Goal: Information Seeking & Learning: Learn about a topic

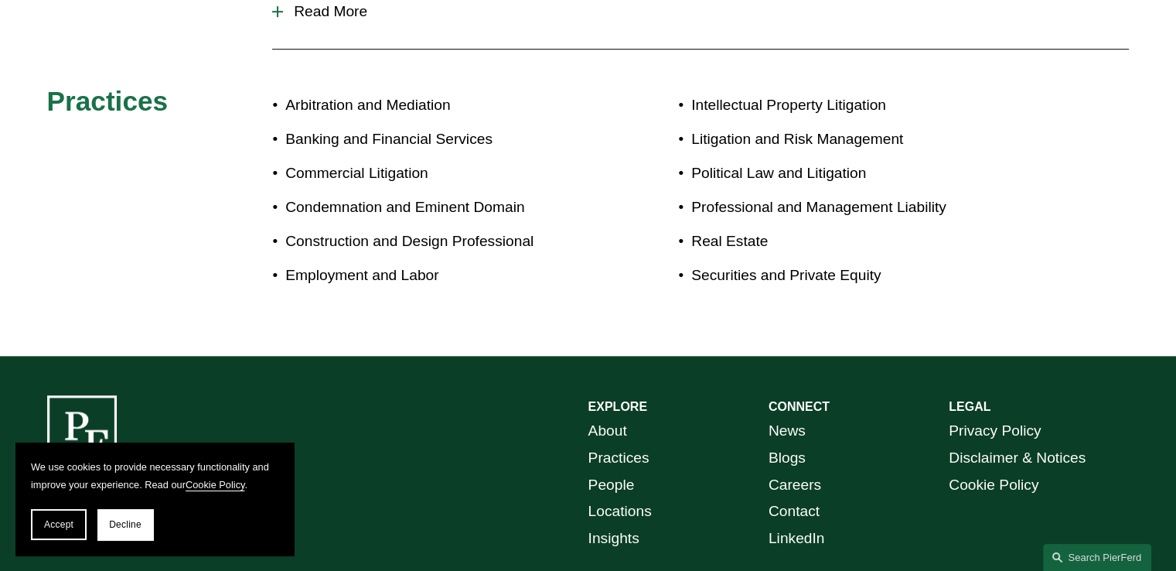
scroll to position [1058, 0]
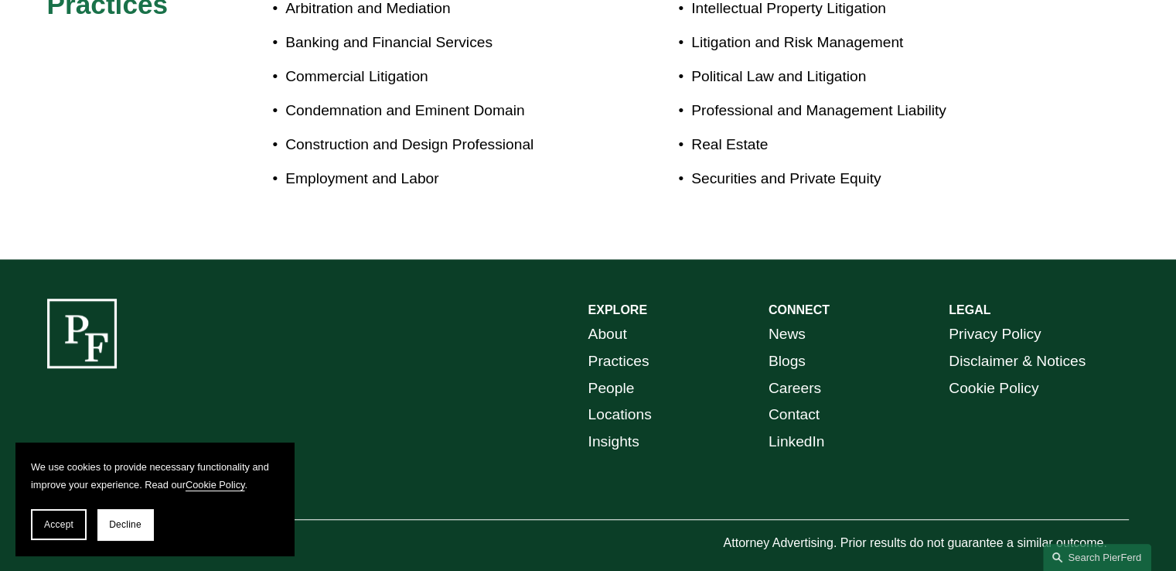
click at [801, 375] on link "Careers" at bounding box center [794, 388] width 53 height 27
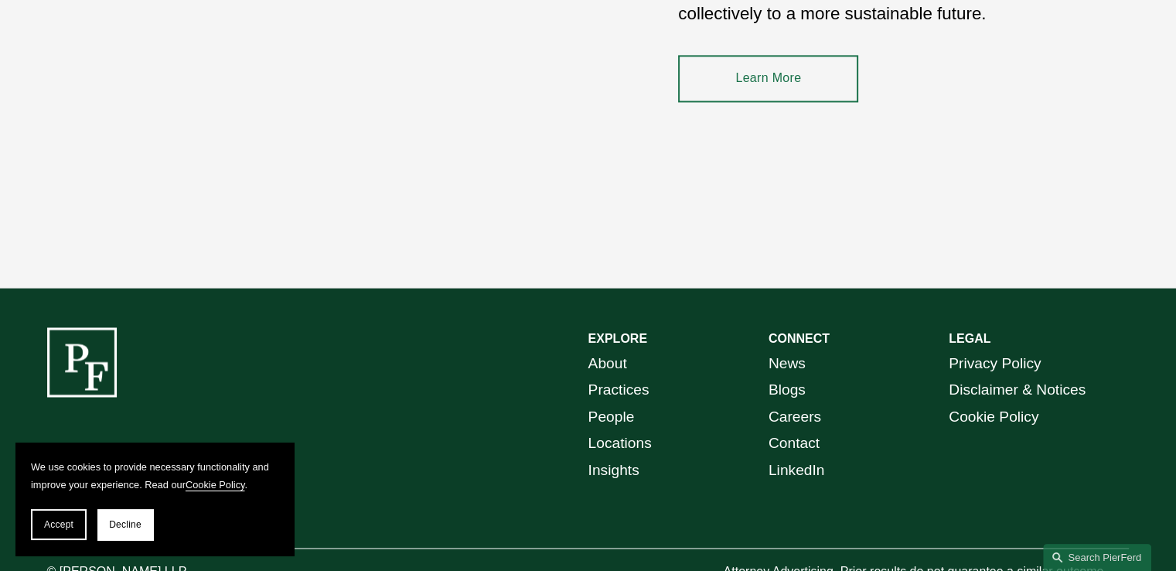
scroll to position [2324, 0]
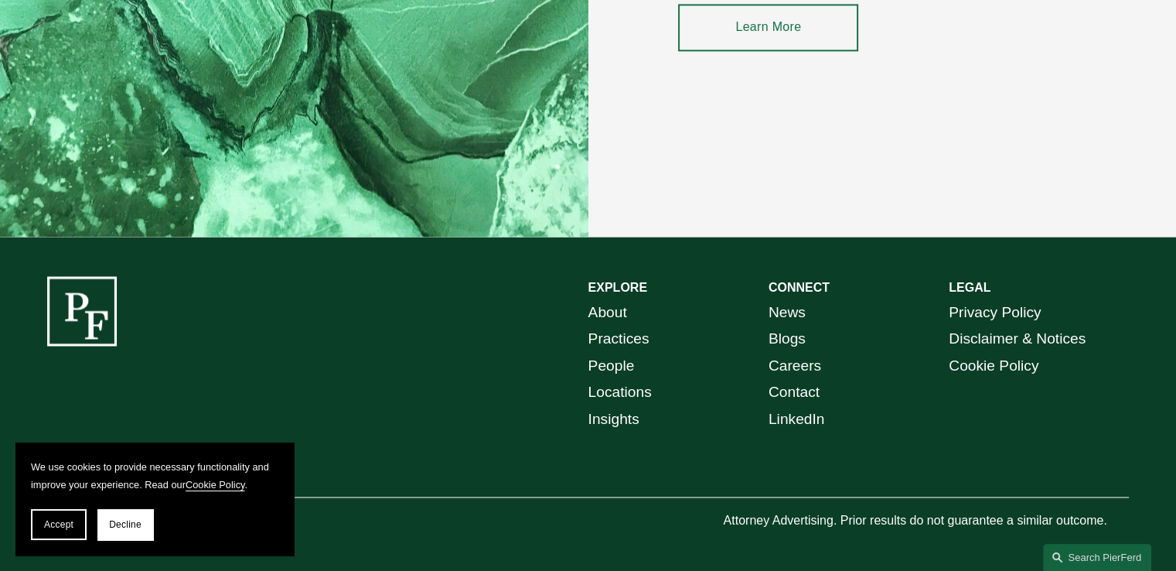
click at [637, 387] on link "Locations" at bounding box center [619, 392] width 63 height 27
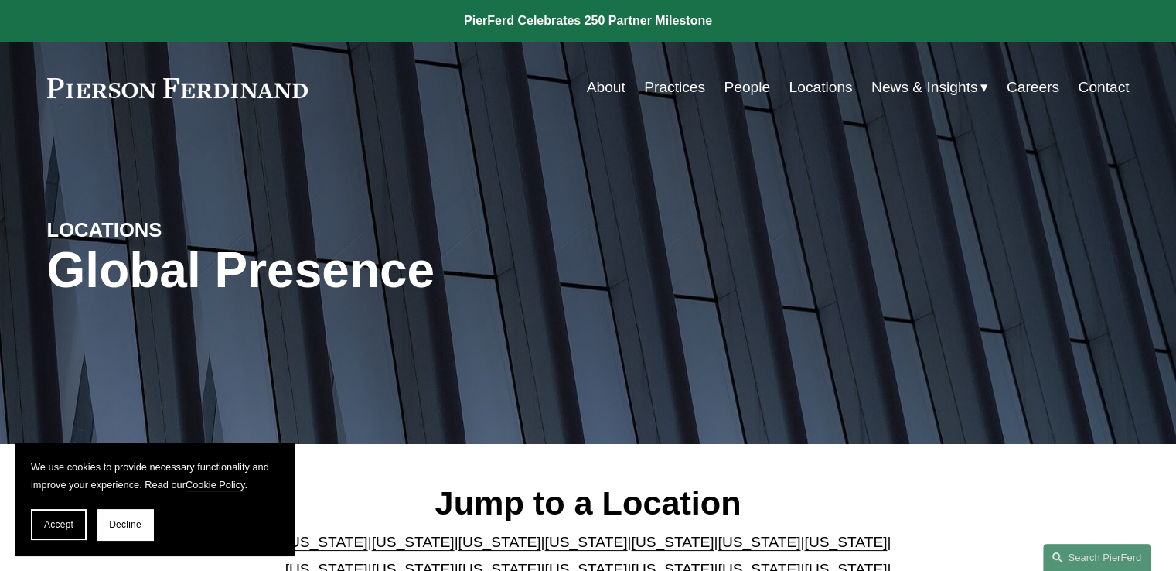
click at [748, 83] on link "People" at bounding box center [747, 87] width 46 height 29
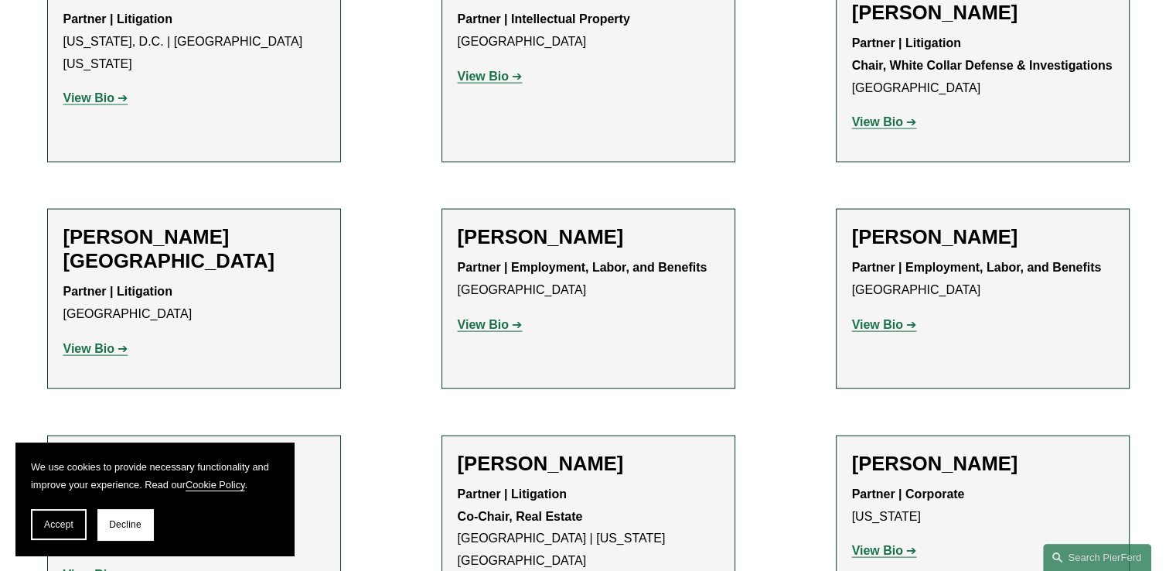
scroll to position [8854, 0]
